Goal: Task Accomplishment & Management: Complete application form

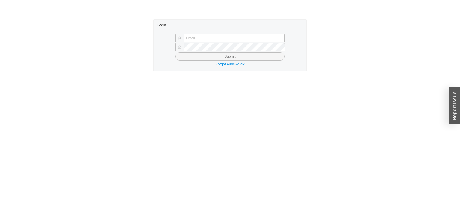
type input "Yossi@asbathnj.com"
click at [193, 59] on button "Submit" at bounding box center [230, 56] width 109 height 8
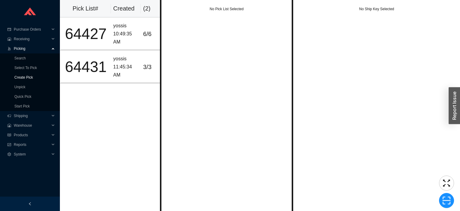
click at [19, 77] on link "Create Pick" at bounding box center [23, 77] width 19 height 4
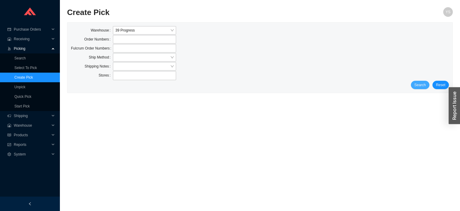
click at [424, 87] on span "Search" at bounding box center [420, 85] width 11 height 6
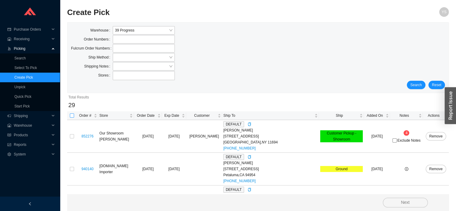
click at [72, 115] on input "checkbox" at bounding box center [72, 115] width 4 height 4
checkbox input "true"
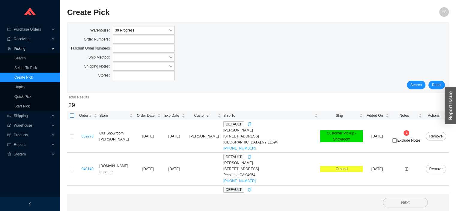
checkbox input "true"
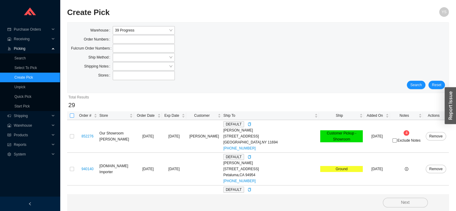
checkbox input "true"
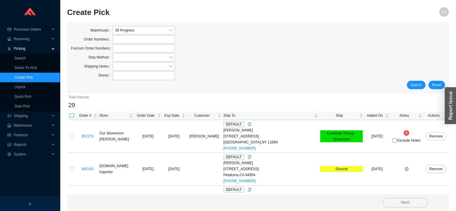
checkbox input "true"
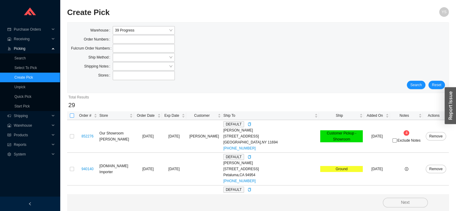
checkbox input "true"
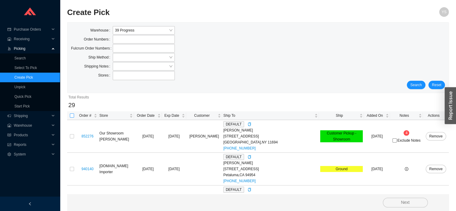
checkbox input "true"
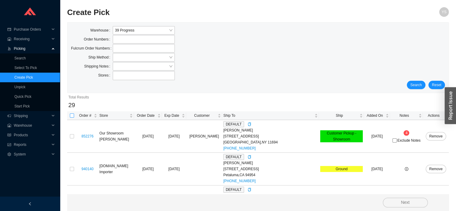
checkbox input "true"
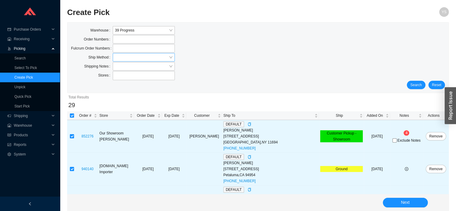
click at [121, 56] on input "search" at bounding box center [142, 57] width 54 height 8
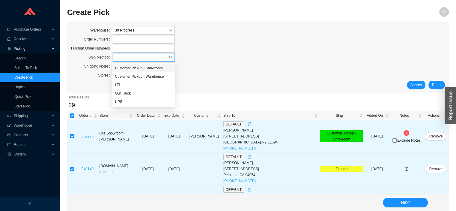
click at [120, 103] on div "UPS" at bounding box center [144, 101] width 58 height 5
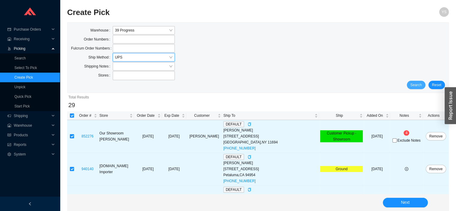
click at [410, 87] on button "Search" at bounding box center [416, 85] width 19 height 8
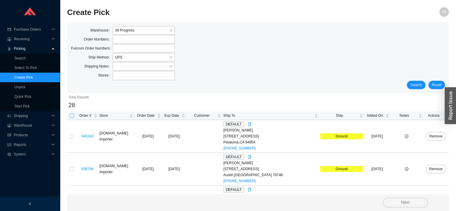
click at [71, 116] on input "checkbox" at bounding box center [72, 115] width 4 height 4
checkbox input "true"
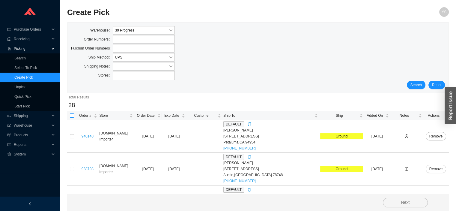
checkbox input "true"
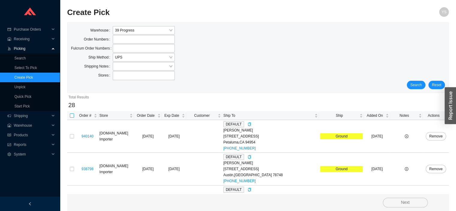
checkbox input "true"
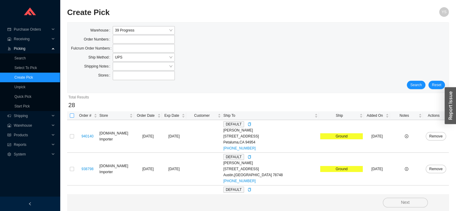
checkbox input "true"
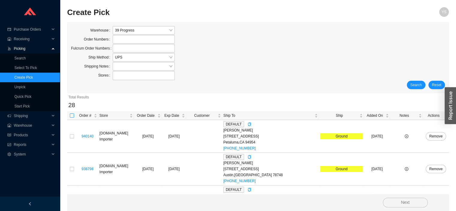
checkbox input "true"
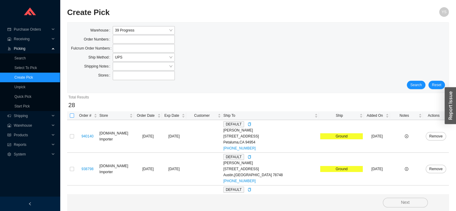
checkbox input "true"
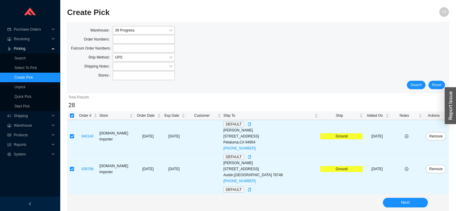
click at [426, 118] on span "Actions" at bounding box center [433, 115] width 19 height 6
click at [427, 115] on span "Actions" at bounding box center [433, 115] width 19 height 6
click at [395, 115] on span "Notes" at bounding box center [404, 115] width 26 height 6
click at [396, 116] on span "Notes" at bounding box center [404, 115] width 26 height 6
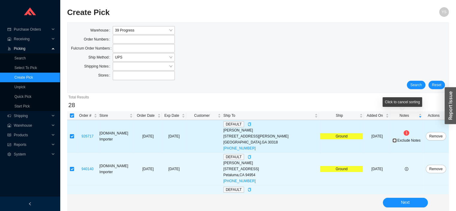
click at [392, 141] on input "Exclude Notes" at bounding box center [394, 140] width 4 height 4
checkbox input "true"
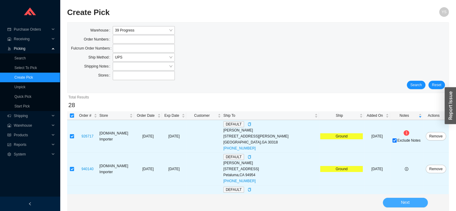
click at [402, 201] on span "Next" at bounding box center [405, 202] width 9 height 7
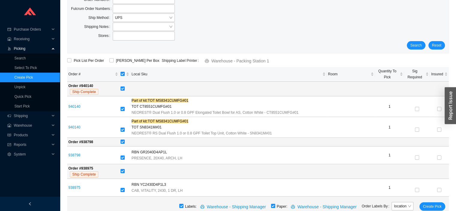
scroll to position [53, 0]
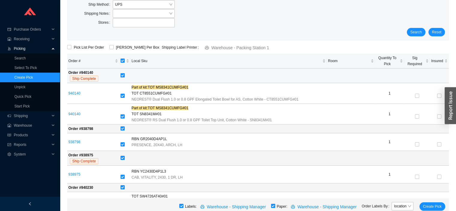
click at [122, 74] on input "checkbox" at bounding box center [123, 75] width 4 height 4
checkbox input "false"
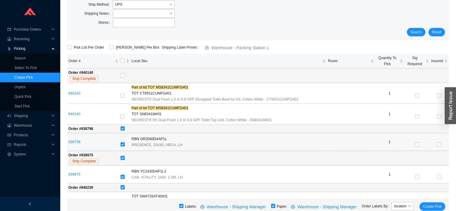
click at [124, 143] on input "checkbox" at bounding box center [123, 144] width 4 height 4
checkbox input "false"
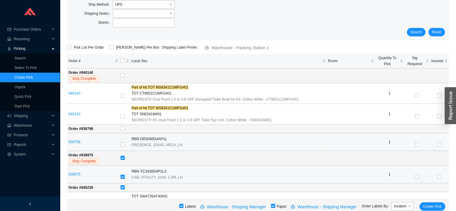
click at [123, 165] on td at bounding box center [124, 174] width 11 height 18
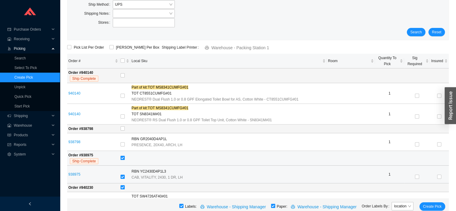
click at [122, 156] on input "checkbox" at bounding box center [123, 158] width 4 height 4
checkbox input "false"
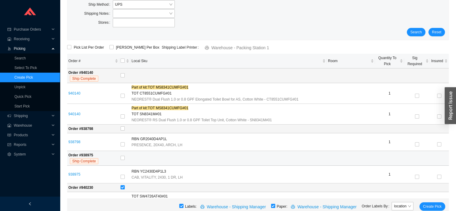
click at [104, 155] on td "Order # 938975 Ship Complete" at bounding box center [93, 158] width 52 height 15
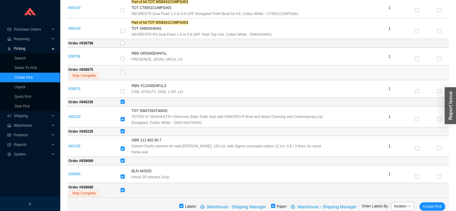
scroll to position [138, 0]
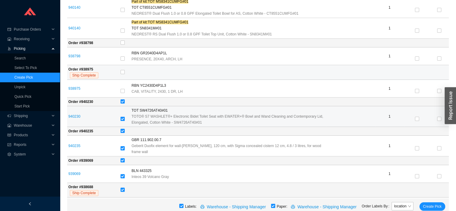
click at [122, 118] on input "checkbox" at bounding box center [123, 119] width 4 height 4
checkbox input "false"
click at [122, 134] on td at bounding box center [283, 131] width 329 height 9
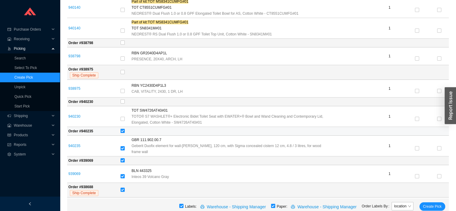
click at [121, 130] on input "checkbox" at bounding box center [123, 131] width 4 height 4
checkbox input "false"
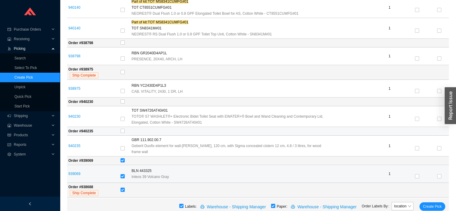
click at [124, 165] on td at bounding box center [124, 174] width 11 height 18
click at [123, 158] on input "checkbox" at bounding box center [123, 160] width 4 height 4
checkbox input "false"
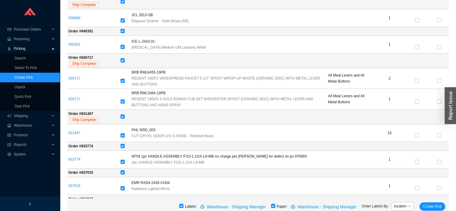
scroll to position [327, 0]
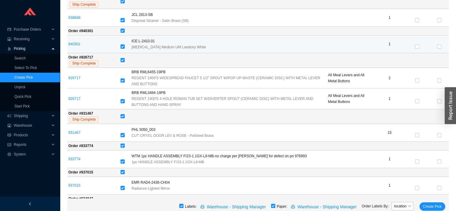
click at [122, 44] on input "checkbox" at bounding box center [123, 46] width 4 height 4
checkbox input "false"
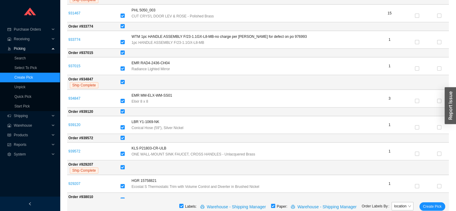
scroll to position [450, 0]
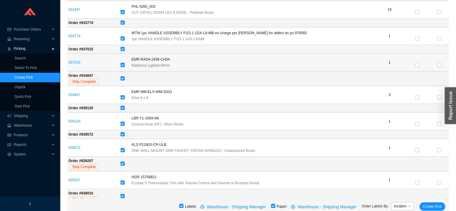
click at [122, 63] on input "checkbox" at bounding box center [123, 65] width 4 height 4
checkbox input "false"
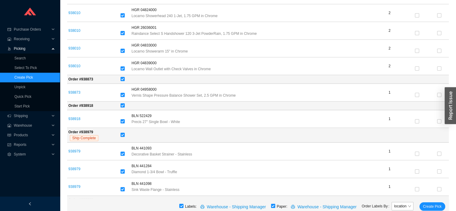
scroll to position [687, 0]
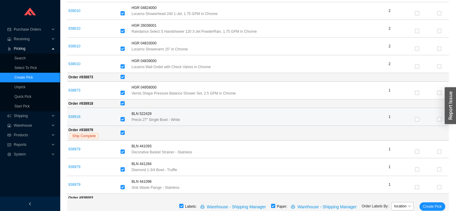
click at [122, 117] on input "checkbox" at bounding box center [123, 119] width 4 height 4
checkbox input "false"
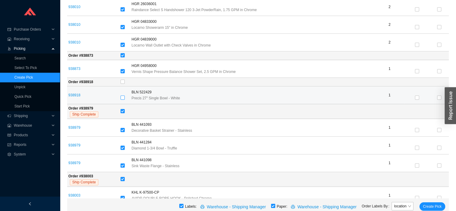
scroll to position [721, 0]
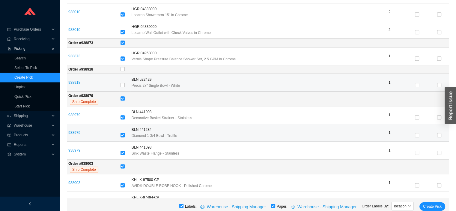
click at [122, 133] on input "checkbox" at bounding box center [123, 135] width 4 height 4
checkbox input "false"
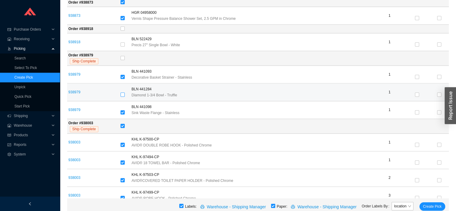
scroll to position [766, 0]
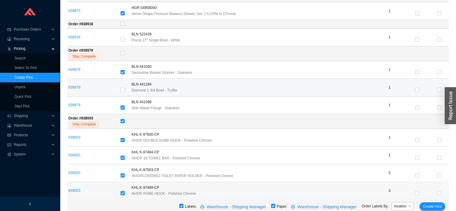
click at [94, 182] on td "938003" at bounding box center [93, 191] width 52 height 18
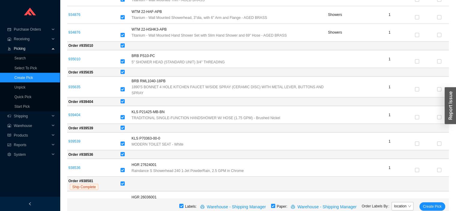
scroll to position [1083, 0]
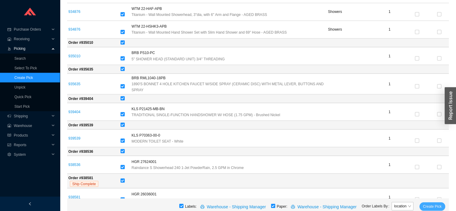
click at [430, 205] on span "Create Pick" at bounding box center [432, 206] width 19 height 6
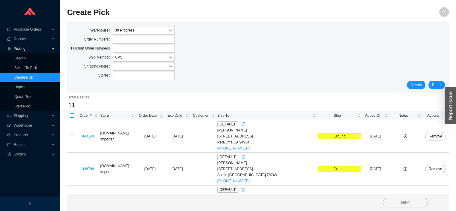
click at [72, 115] on input "checkbox" at bounding box center [72, 115] width 4 height 4
checkbox input "true"
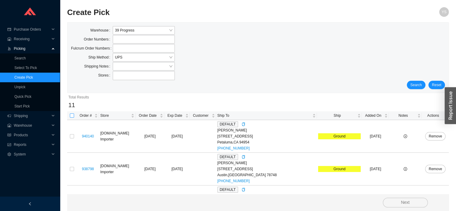
checkbox input "true"
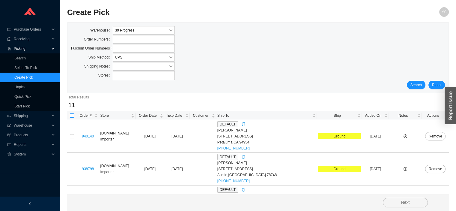
checkbox input "true"
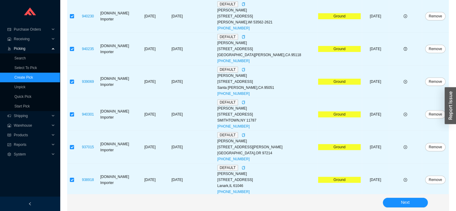
scroll to position [284, 0]
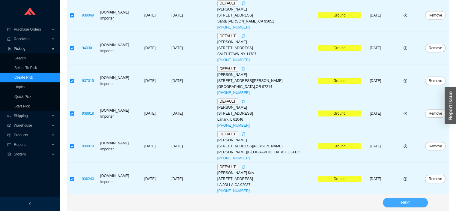
click at [391, 206] on button "Next" at bounding box center [405, 203] width 45 height 10
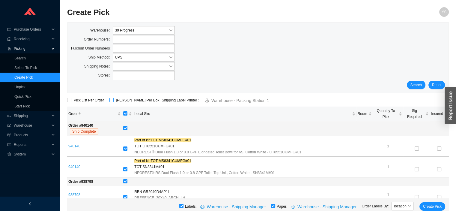
click at [112, 98] on input "[PERSON_NAME] Per Box" at bounding box center [111, 100] width 4 height 4
checkbox input "true"
click at [211, 101] on span "Warehouse - Packing Station 1" at bounding box center [240, 100] width 58 height 7
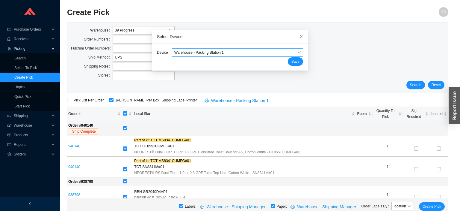
click at [186, 52] on span "Warehouse - Packing Station 1" at bounding box center [237, 53] width 127 height 8
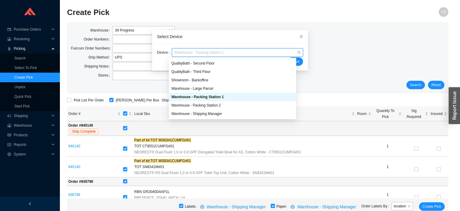
click at [200, 111] on div "Warehouse - Shipping Manager" at bounding box center [232, 113] width 123 height 5
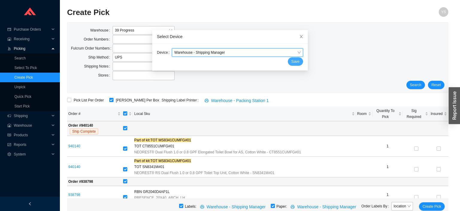
click at [288, 65] on button "Save" at bounding box center [295, 61] width 15 height 8
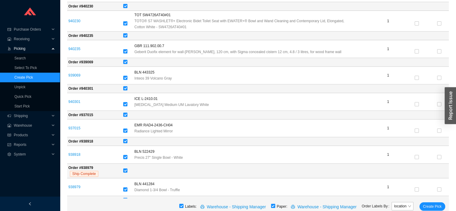
scroll to position [260, 0]
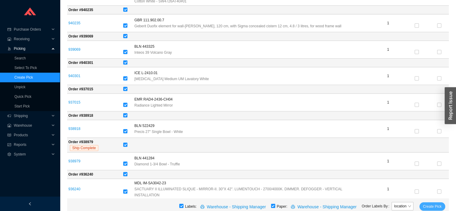
click at [428, 206] on span "Create Pick" at bounding box center [432, 206] width 19 height 6
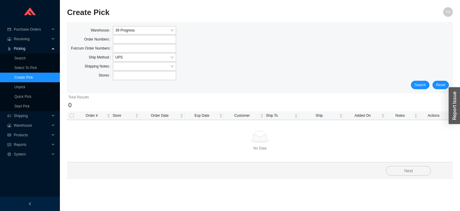
click at [25, 47] on span "Picking" at bounding box center [32, 49] width 36 height 10
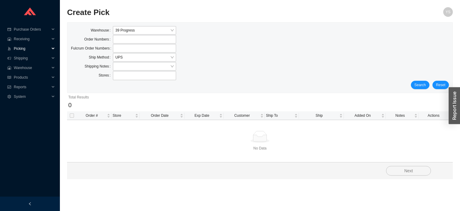
click at [26, 49] on span "Picking" at bounding box center [32, 49] width 36 height 10
click at [26, 50] on span "Picking" at bounding box center [32, 49] width 36 height 10
click at [18, 49] on span "Picking" at bounding box center [32, 49] width 36 height 10
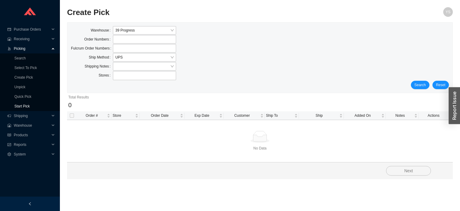
click at [22, 105] on link "Start Pick" at bounding box center [21, 106] width 15 height 4
